Goal: Task Accomplishment & Management: Manage account settings

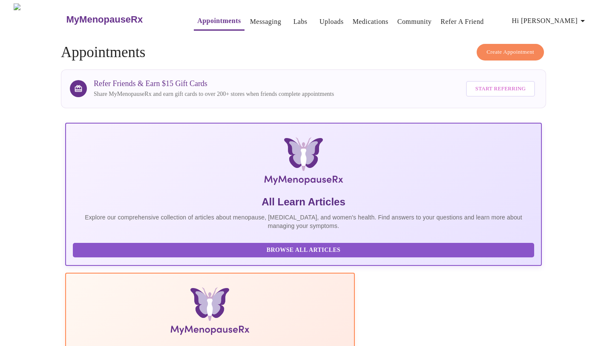
scroll to position [120, 0]
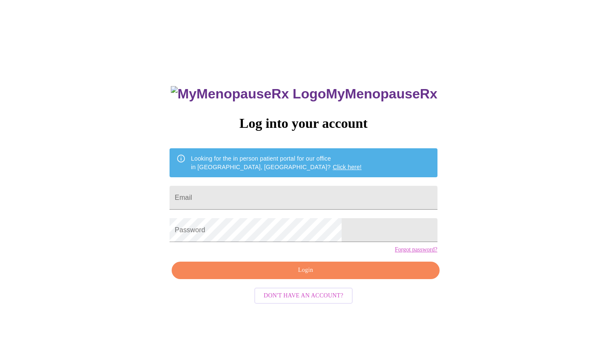
scroll to position [9, 0]
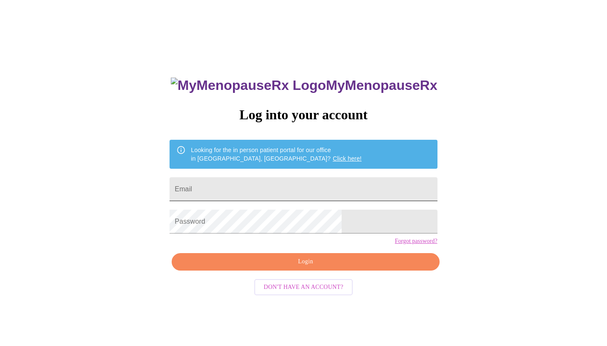
click at [249, 195] on input "Email" at bounding box center [302, 189] width 267 height 24
type input "abmcewen712@gmail.com"
click at [327, 267] on span "Login" at bounding box center [305, 261] width 248 height 11
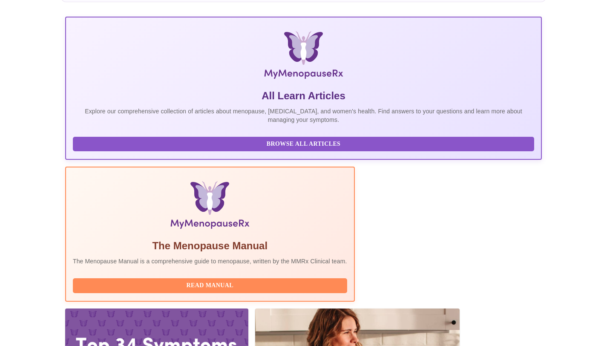
scroll to position [120, 0]
